Goal: Task Accomplishment & Management: Manage account settings

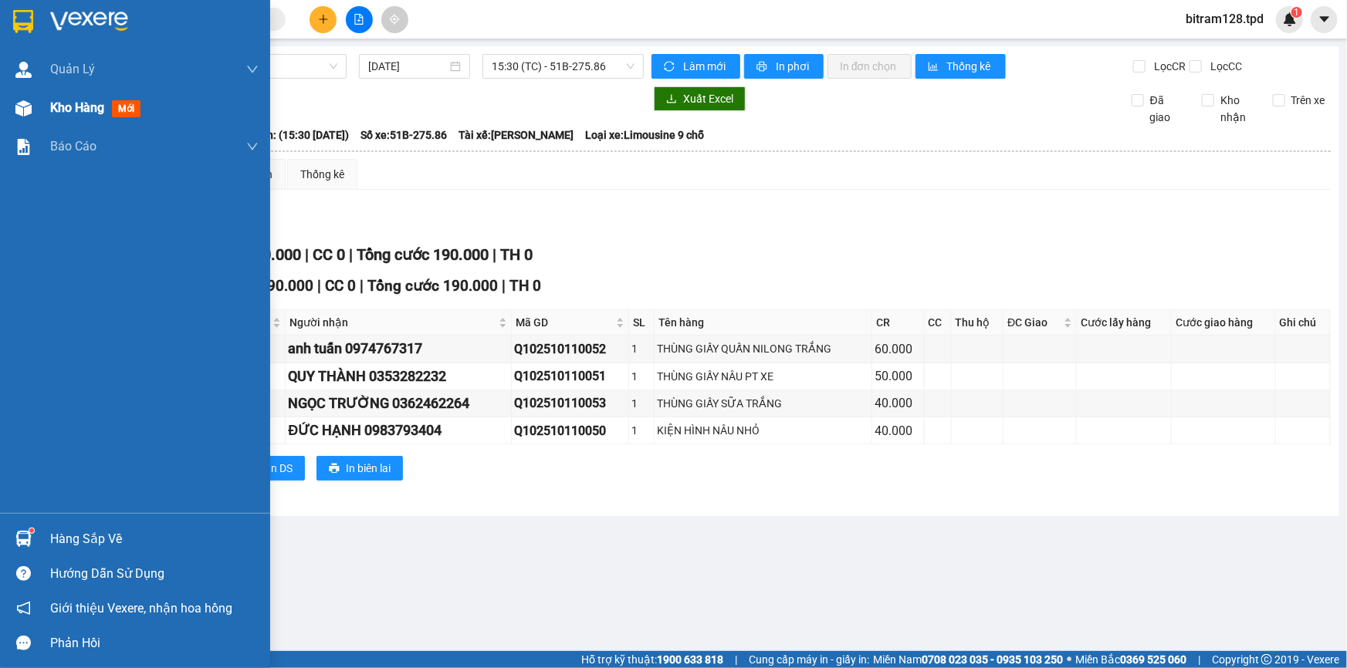
click at [69, 108] on span "Kho hàng" at bounding box center [77, 107] width 54 height 15
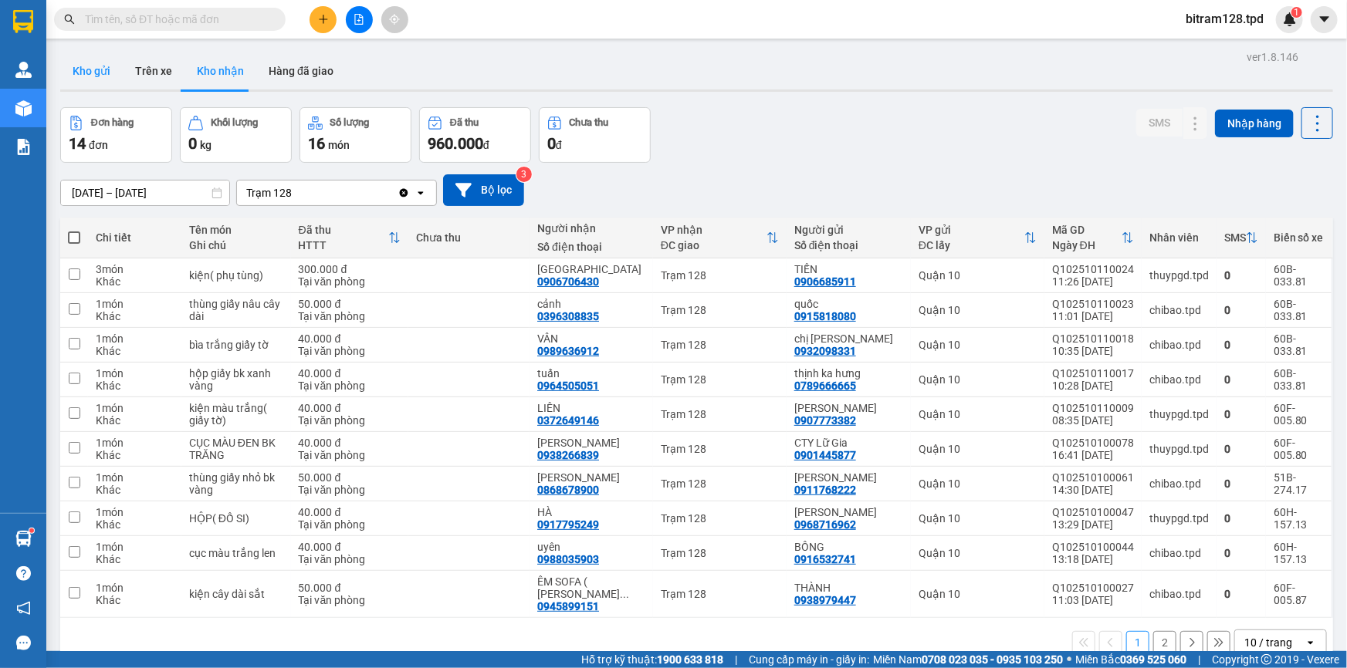
click at [82, 68] on button "Kho gửi" at bounding box center [91, 70] width 63 height 37
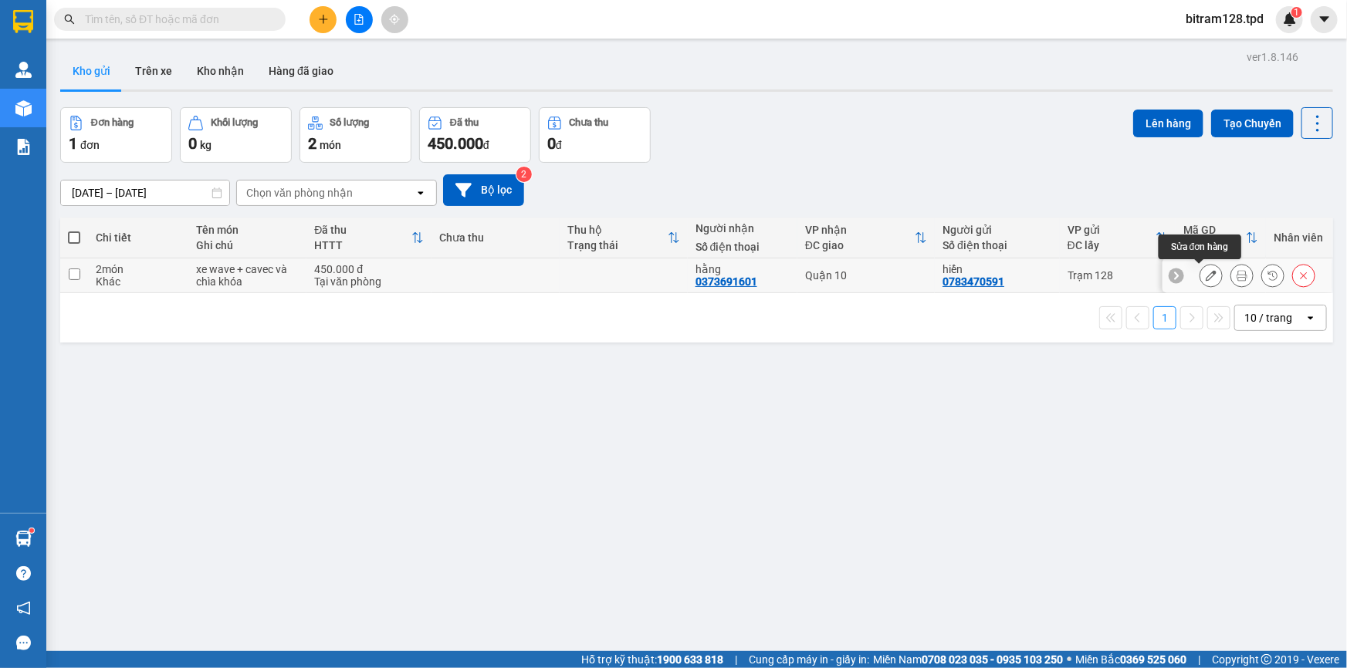
click at [1205, 272] on icon at bounding box center [1210, 275] width 11 height 11
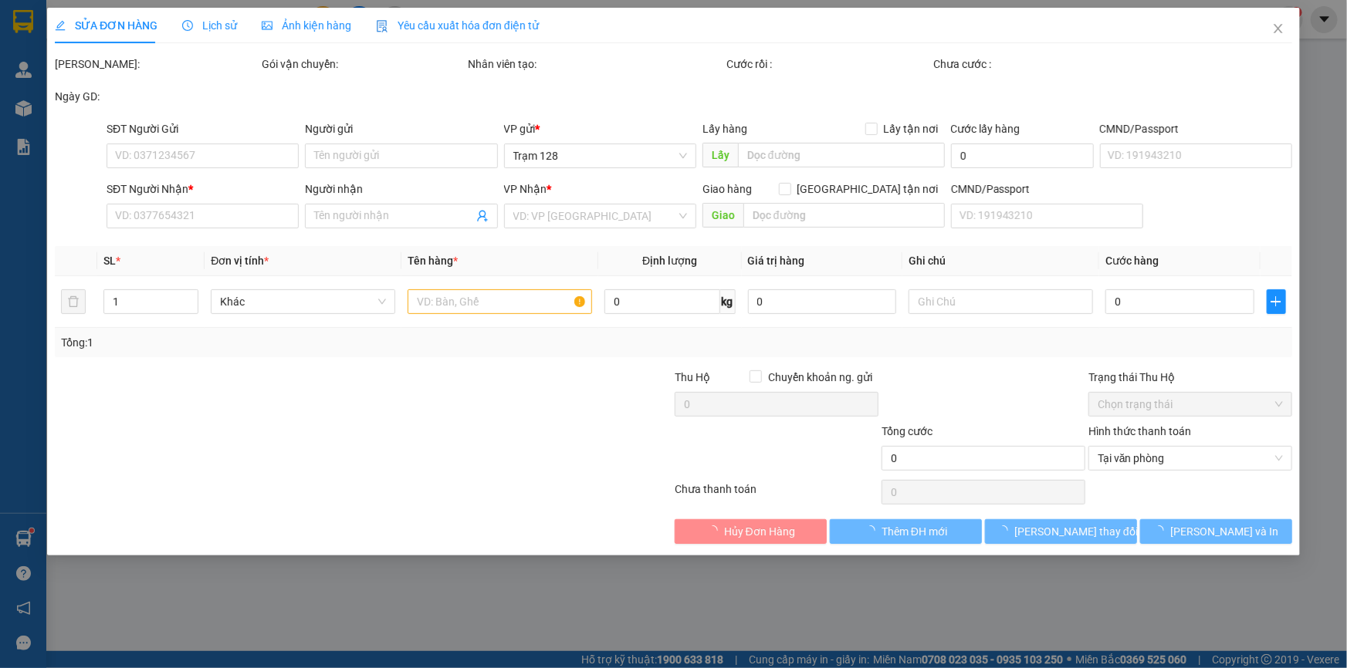
type input "0783470591"
type input "hiển"
type input "0373691601"
type input "hằng"
type input "450.000"
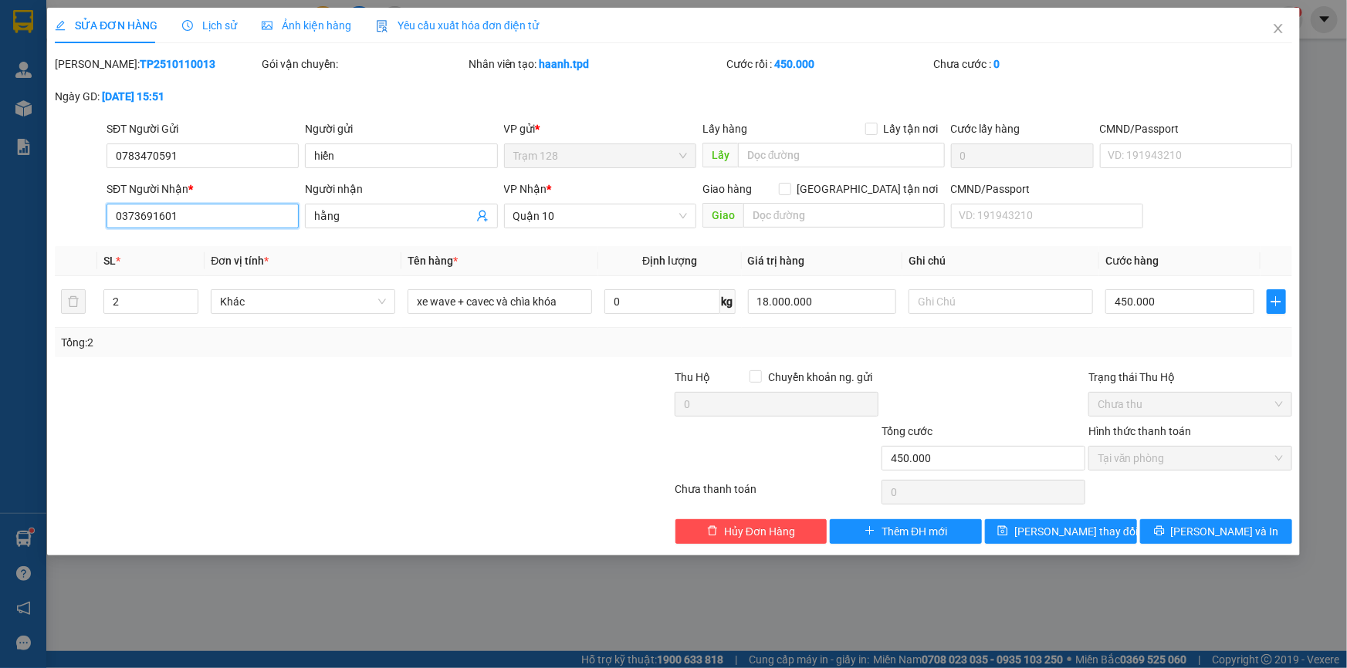
drag, startPoint x: 187, startPoint y: 217, endPoint x: 71, endPoint y: 225, distance: 116.1
click at [71, 225] on div "SĐT Người Nhận * 0373691601 0373691601 Người nhận hằng VP Nhận * [GEOGRAPHIC_DA…" at bounding box center [673, 208] width 1240 height 54
type input "0773691607"
click at [282, 229] on div "SĐT Người Nhận * 0773691607 Người nhận hằng hằng VP Nhận * [GEOGRAPHIC_DATA] tậ…" at bounding box center [698, 208] width 1191 height 54
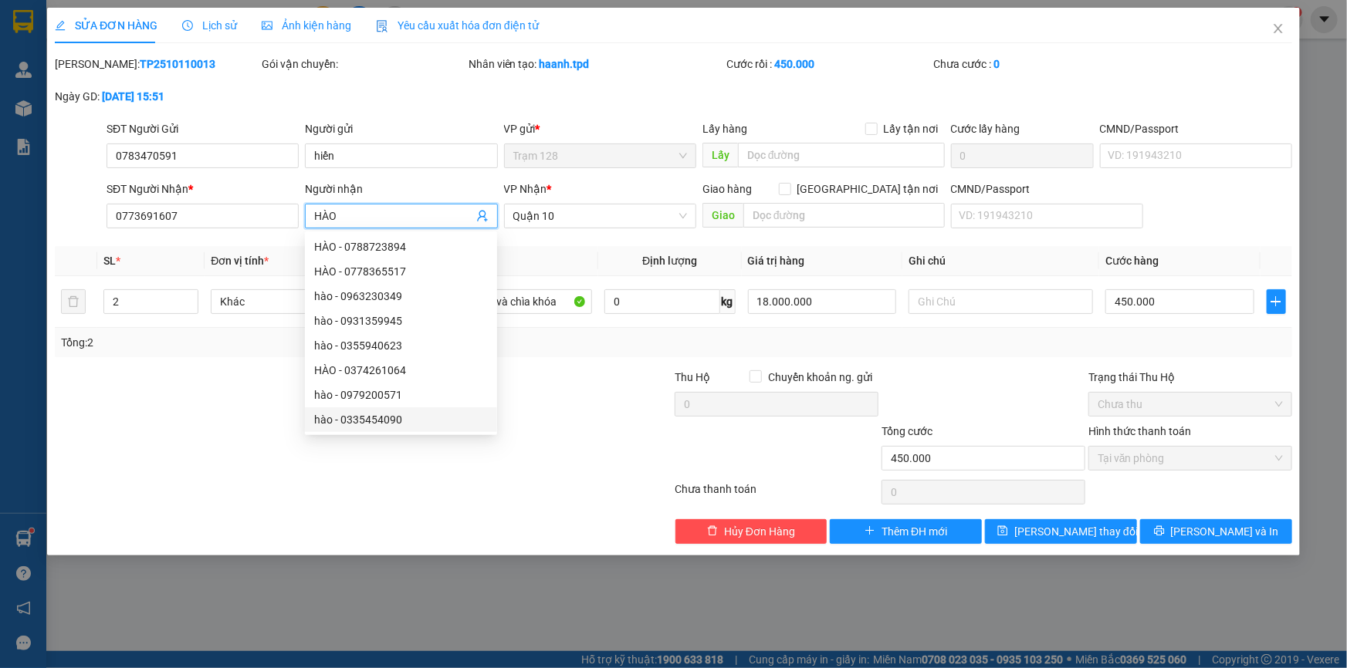
type input "HÀO"
click at [505, 512] on div "Total Paid Fee 450.000 Total UnPaid Fee 0 Cash Collection Total Fee Mã ĐH: TP25…" at bounding box center [673, 300] width 1237 height 488
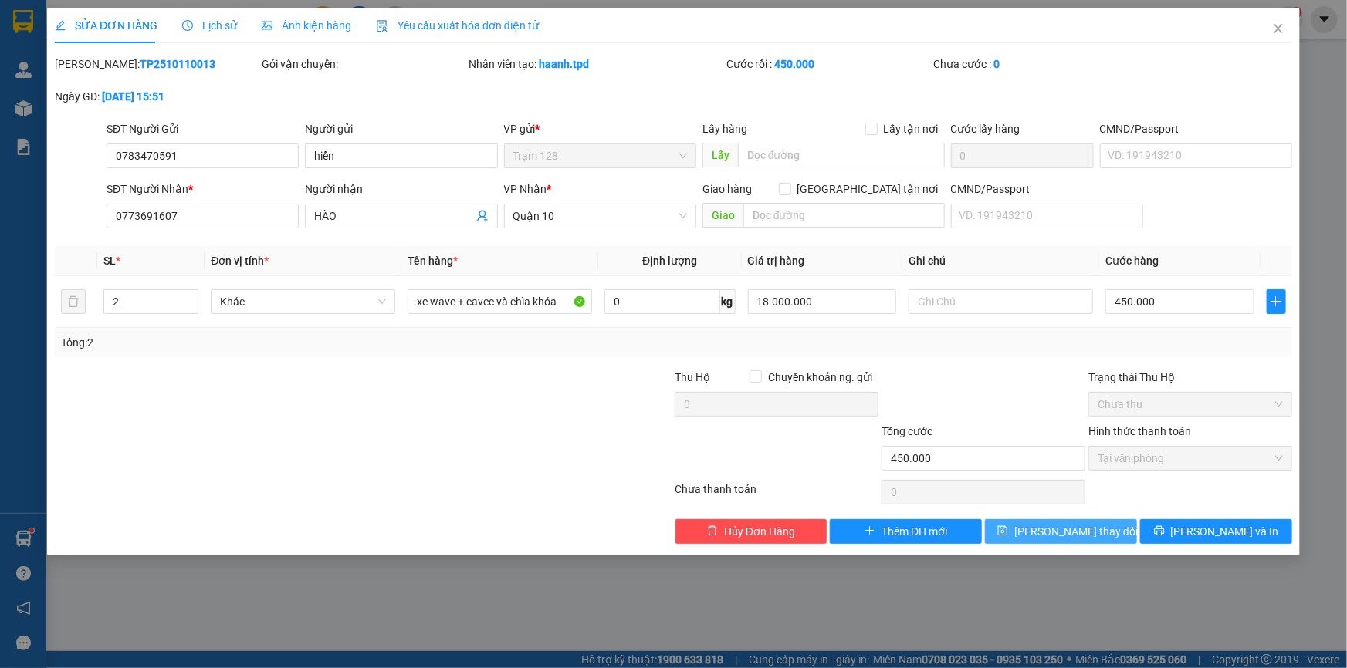
click at [1049, 532] on span "[PERSON_NAME] thay đổi" at bounding box center [1075, 531] width 123 height 17
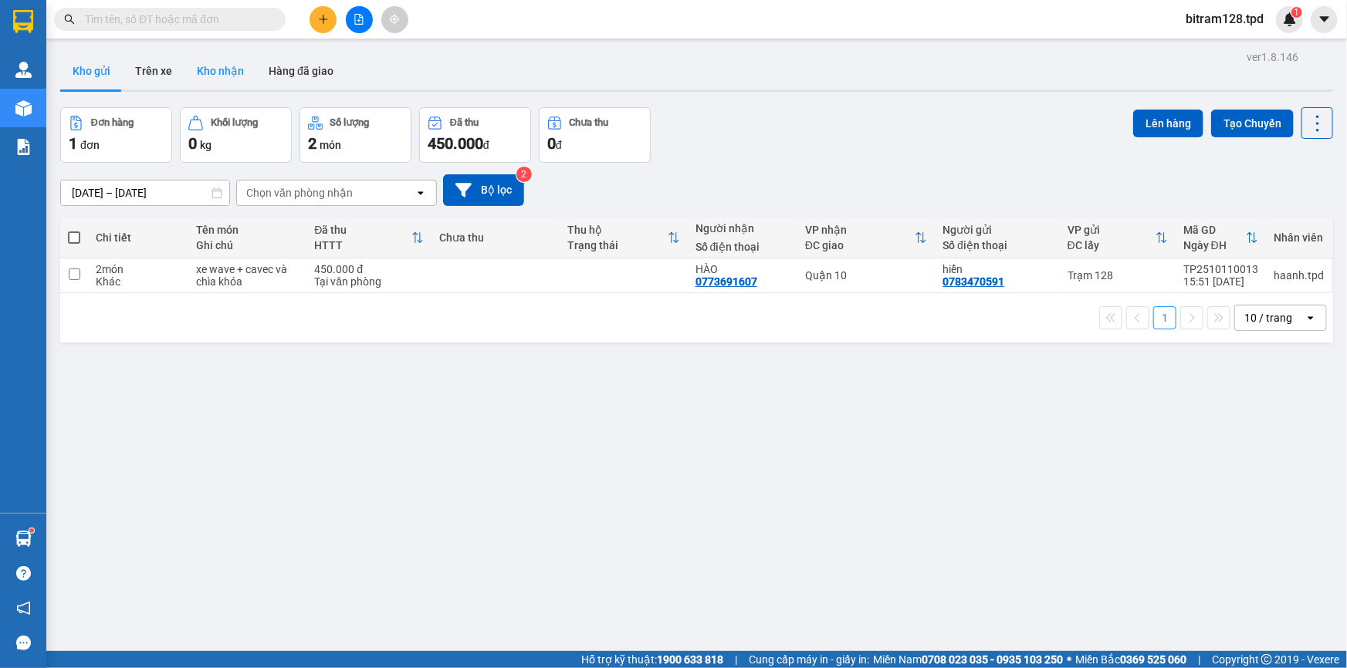
click at [229, 75] on button "Kho nhận" at bounding box center [220, 70] width 72 height 37
